Goal: Task Accomplishment & Management: Use online tool/utility

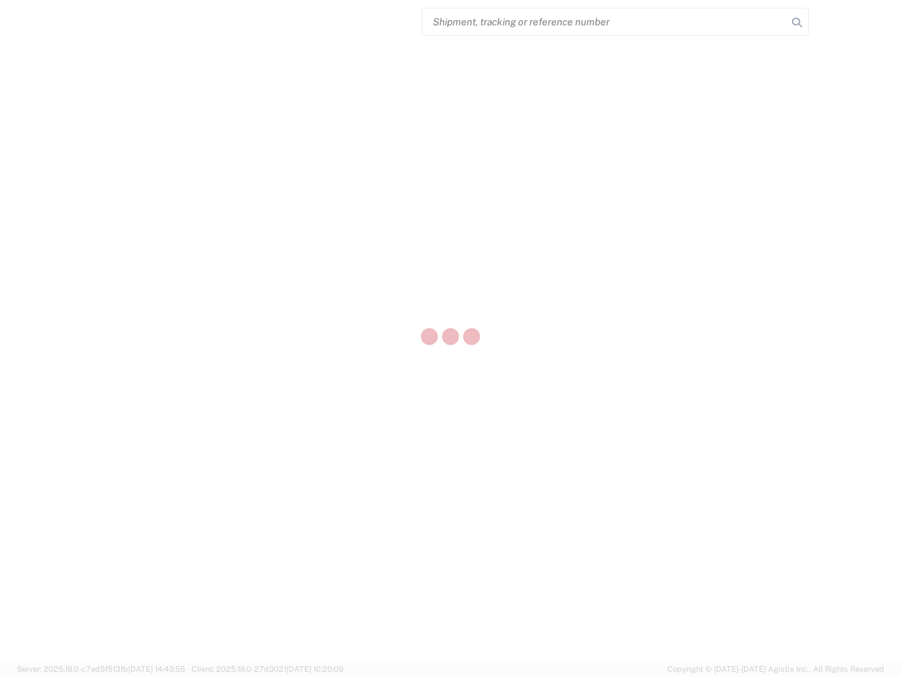
select select "US"
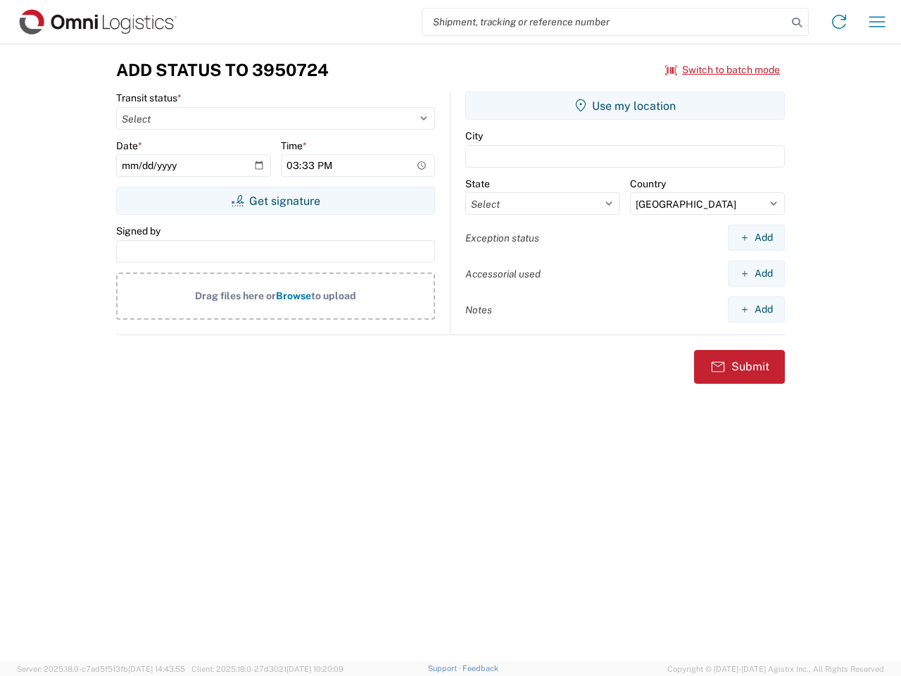
click at [605, 22] on input "search" at bounding box center [604, 21] width 365 height 27
click at [797, 23] on icon at bounding box center [797, 23] width 20 height 20
click at [839, 22] on icon at bounding box center [839, 22] width 23 height 23
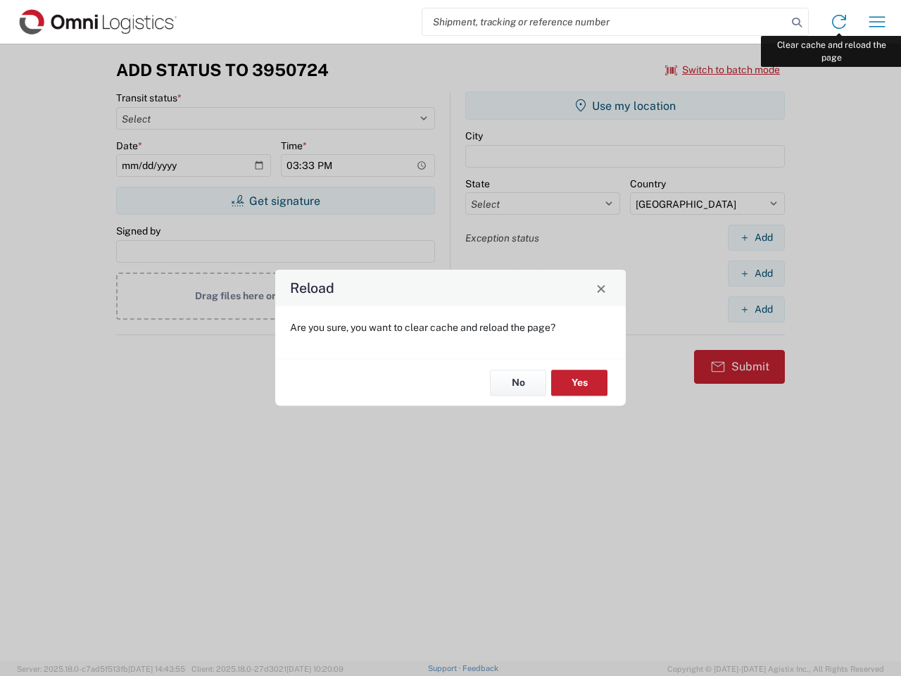
click at [877, 22] on div "Reload Are you sure, you want to clear cache and reload the page? No Yes" at bounding box center [450, 338] width 901 height 676
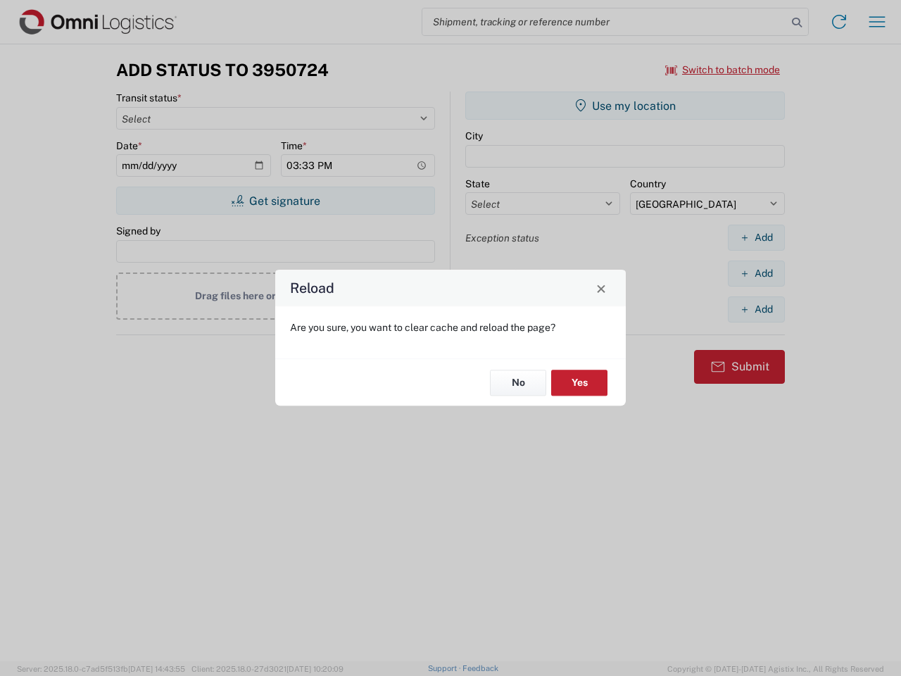
click at [723, 70] on div "Reload Are you sure, you want to clear cache and reload the page? No Yes" at bounding box center [450, 338] width 901 height 676
click at [275, 201] on div "Reload Are you sure, you want to clear cache and reload the page? No Yes" at bounding box center [450, 338] width 901 height 676
click at [625, 106] on div "Reload Are you sure, you want to clear cache and reload the page? No Yes" at bounding box center [450, 338] width 901 height 676
click at [756, 237] on div "Reload Are you sure, you want to clear cache and reload the page? No Yes" at bounding box center [450, 338] width 901 height 676
click at [756, 273] on div "Reload Are you sure, you want to clear cache and reload the page? No Yes" at bounding box center [450, 338] width 901 height 676
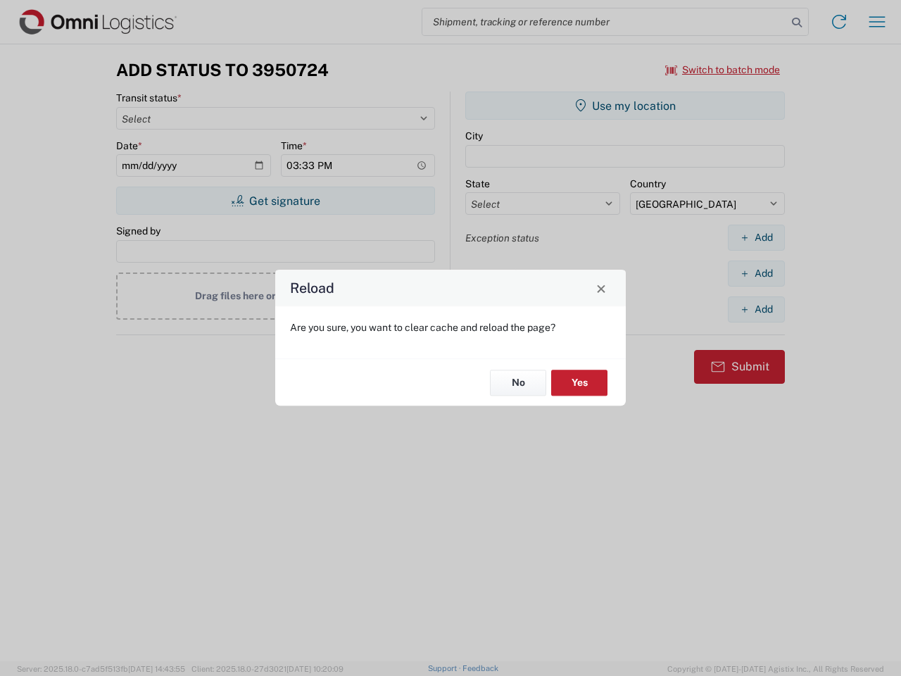
click at [756, 309] on div "Reload Are you sure, you want to clear cache and reload the page? No Yes" at bounding box center [450, 338] width 901 height 676
